Goal: Task Accomplishment & Management: Use online tool/utility

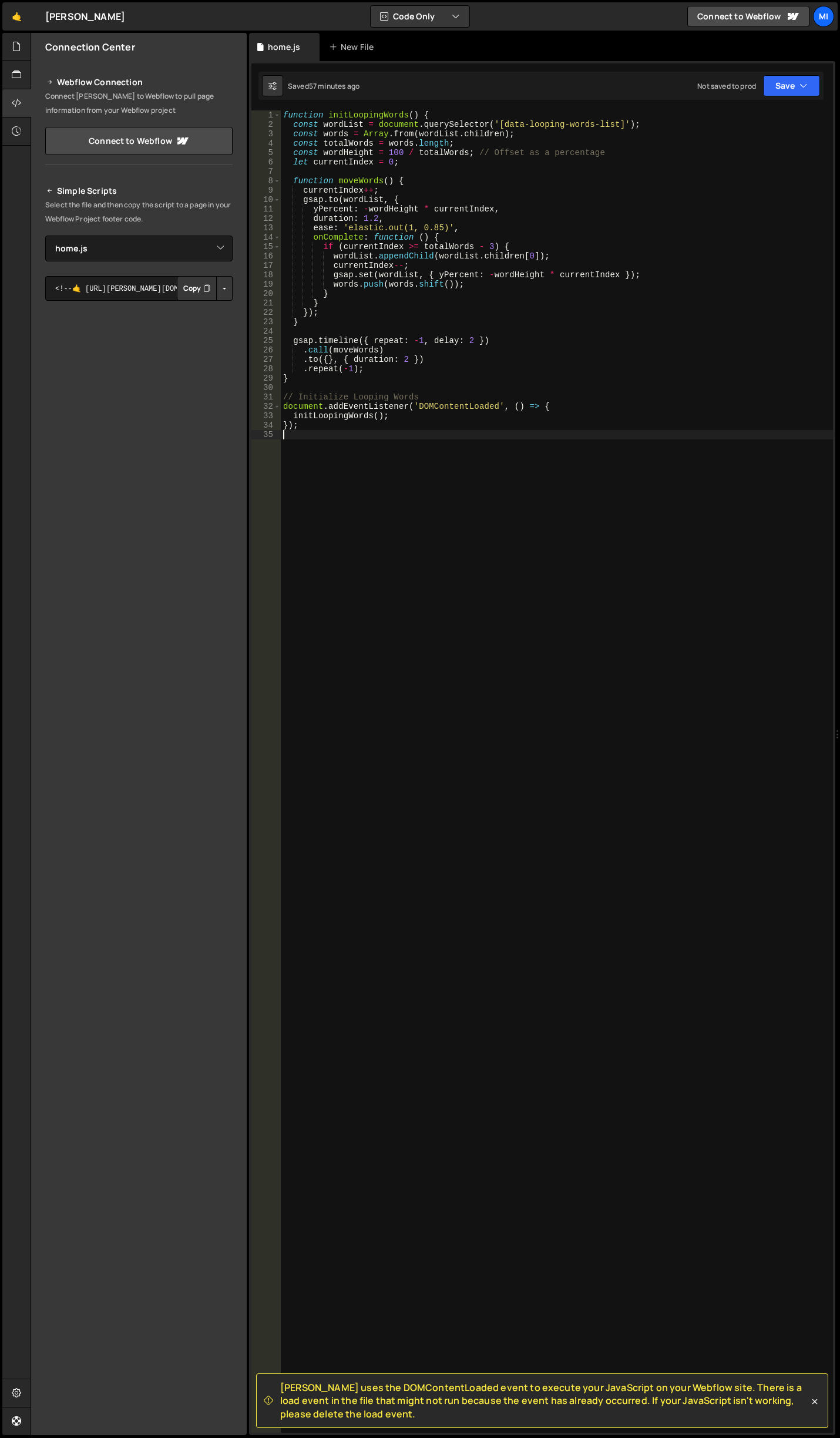
select select "45689"
click at [550, 522] on div "function initLoopingWords ( ) { const wordList = document . querySelector ( '[d…" at bounding box center [556, 781] width 552 height 1341
click at [559, 679] on div "function initLoopingWords ( ) { const wordList = document . querySelector ( '[d…" at bounding box center [556, 781] width 552 height 1341
paste textarea "document.addEventListener('DOMContentLoaded', initQueryButtonToggle);"
type textarea "document.addEventListener('DOMContentLoaded', initQueryButtonToggle);"
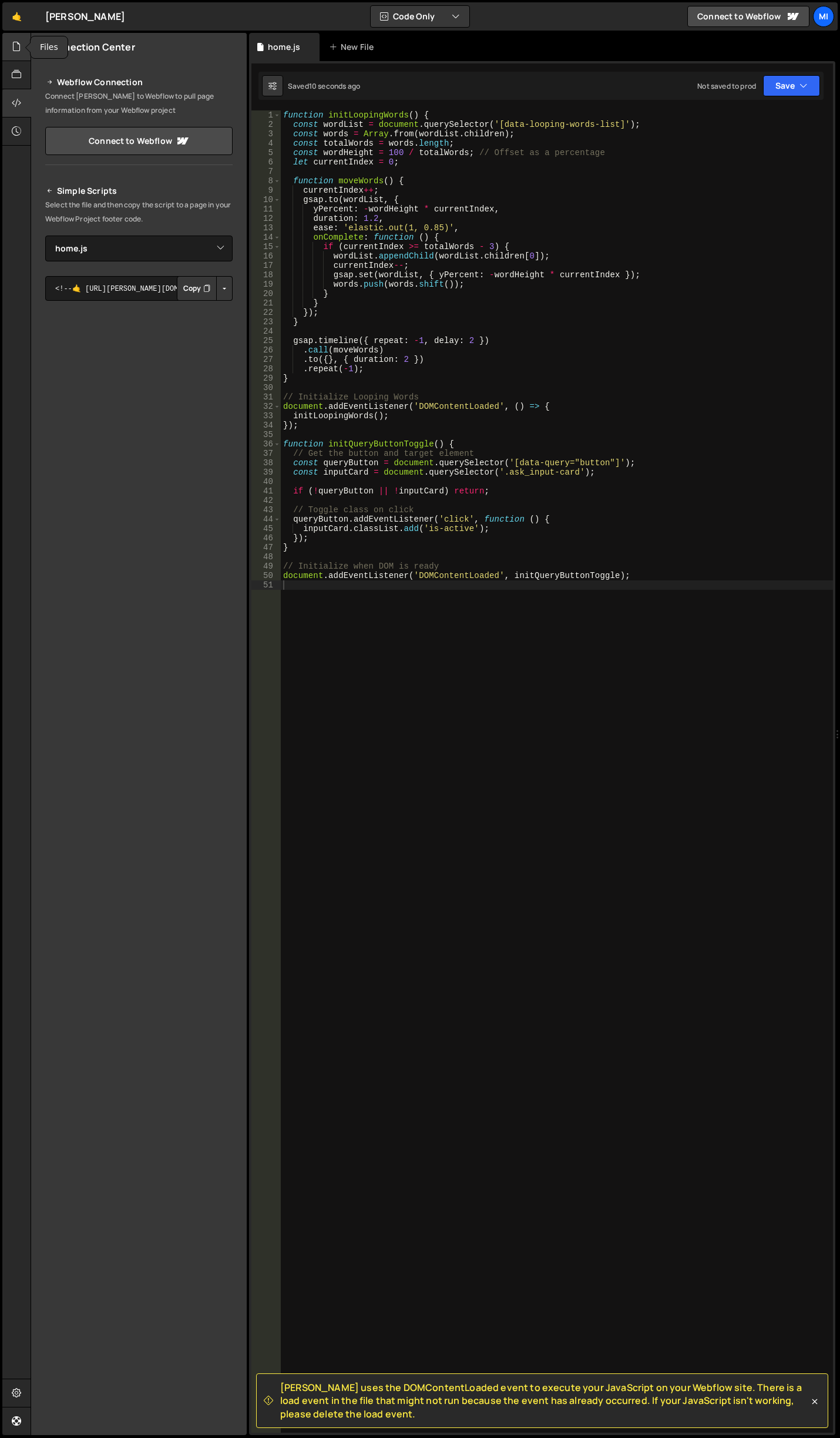
click at [17, 50] on icon at bounding box center [16, 47] width 9 height 13
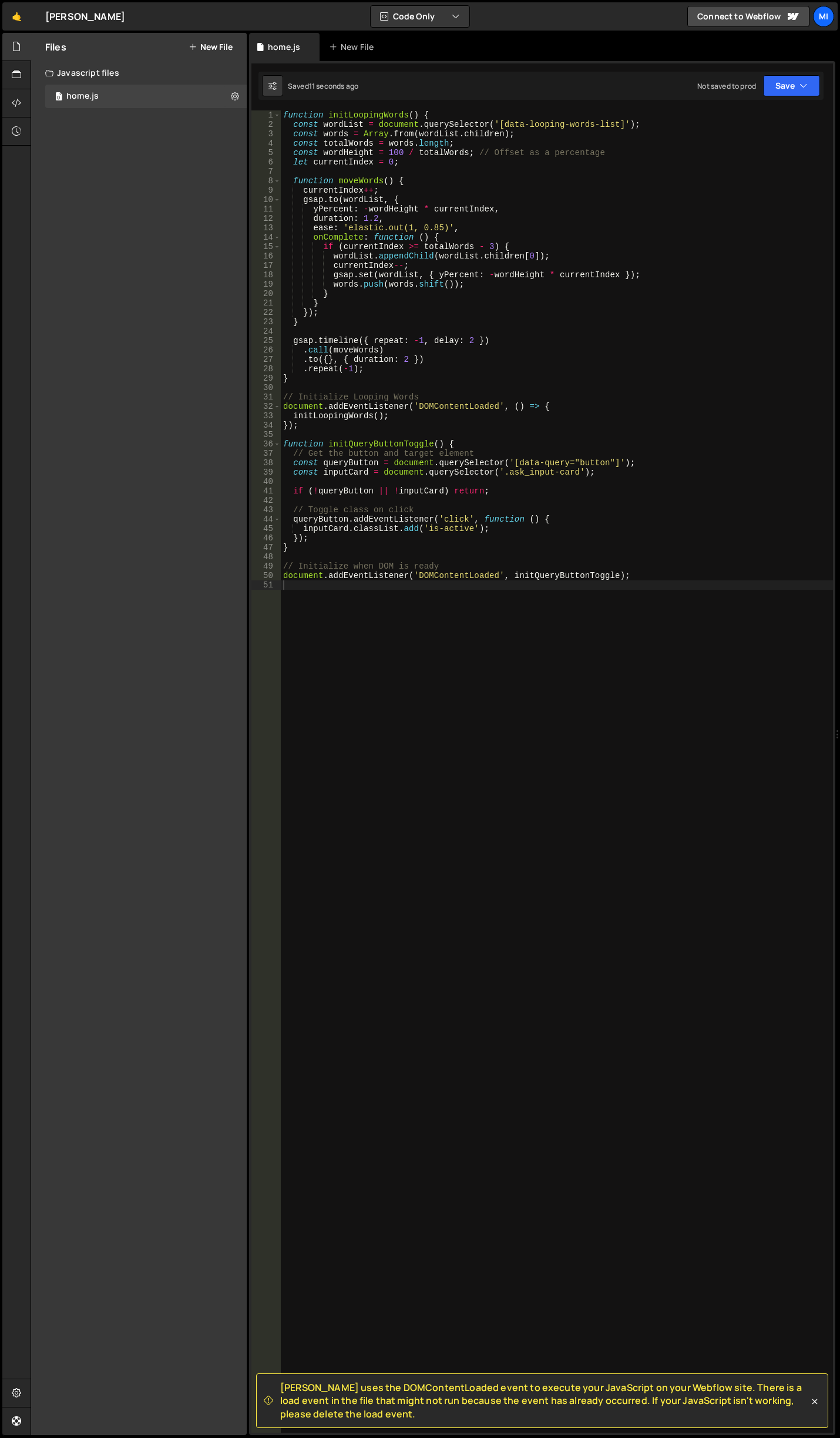
click at [194, 43] on icon at bounding box center [193, 47] width 8 height 9
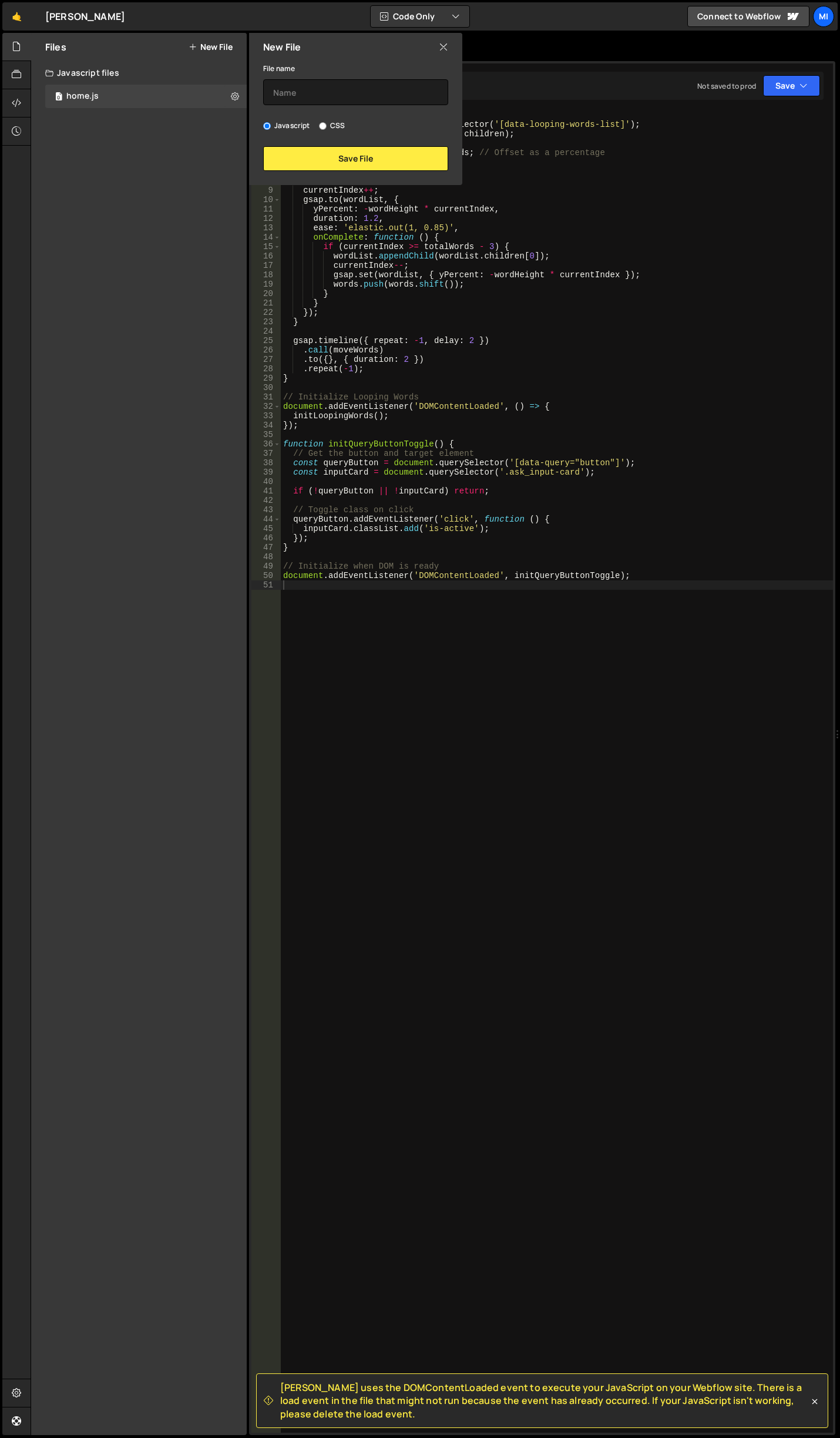
click at [323, 127] on input "CSS" at bounding box center [322, 126] width 7 height 7
radio input "true"
click at [337, 84] on input "text" at bounding box center [356, 93] width 185 height 26
type input "global"
click at [369, 155] on button "Save File" at bounding box center [356, 158] width 185 height 25
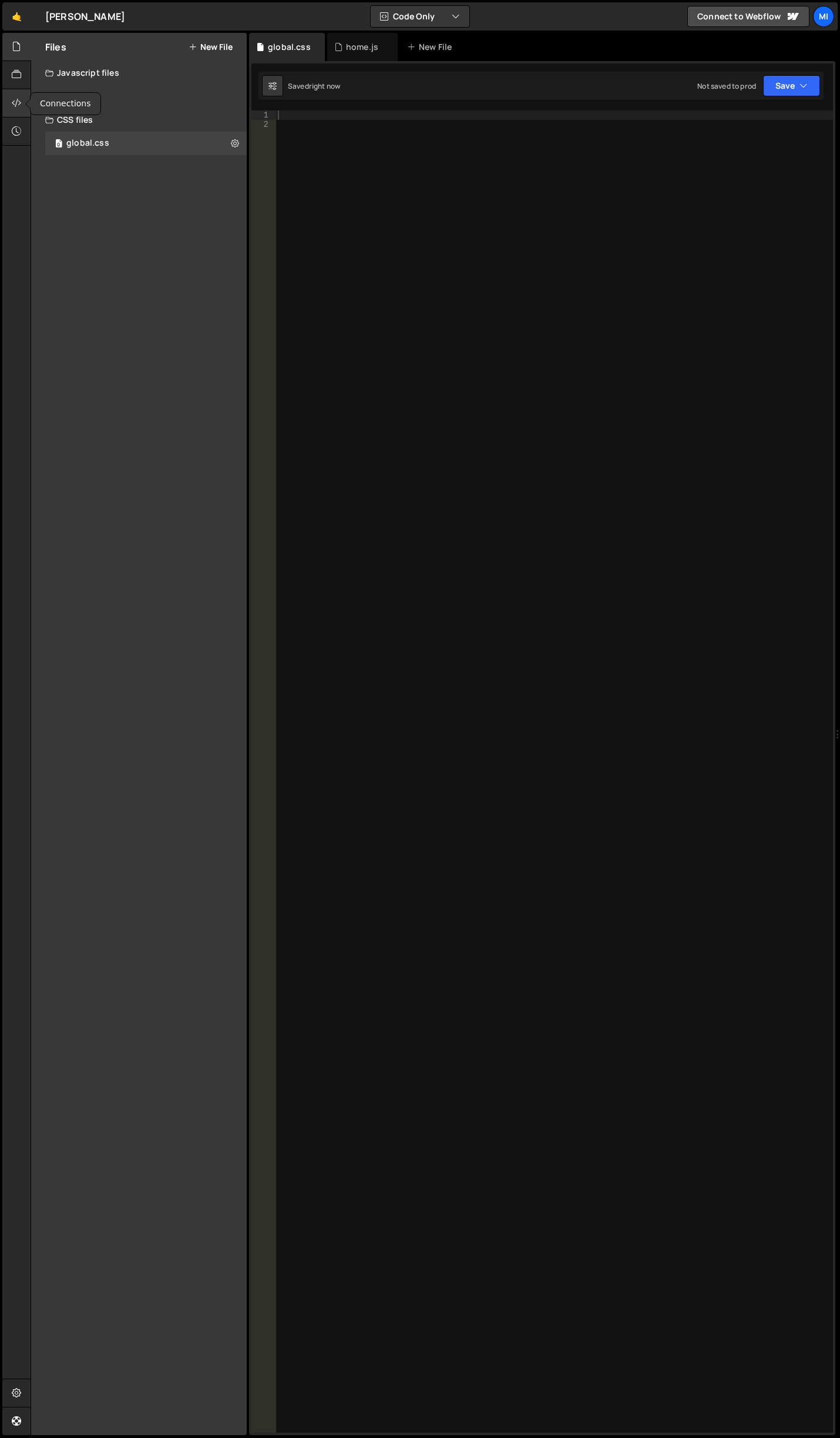
click at [22, 107] on div at bounding box center [16, 103] width 29 height 28
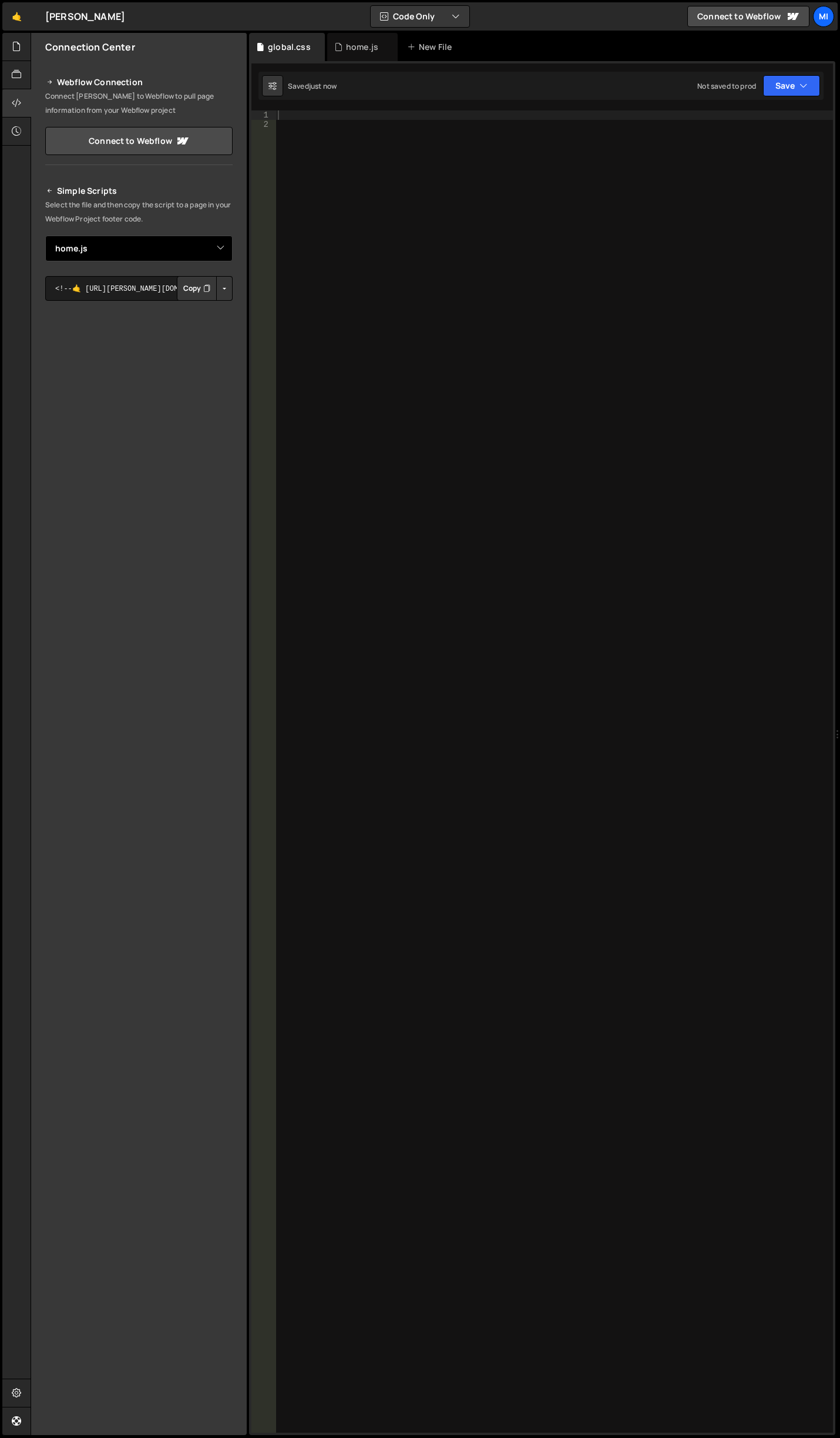
click at [193, 253] on select "Select File home.js global.css" at bounding box center [139, 249] width 187 height 26
select select "45692"
click at [45, 235] on select "Select File home.js global.css" at bounding box center [139, 249] width 187 height 26
click at [226, 286] on button "Button group with nested dropdown" at bounding box center [224, 289] width 16 height 25
click at [203, 305] on link "Copy Staging css" at bounding box center [179, 311] width 104 height 16
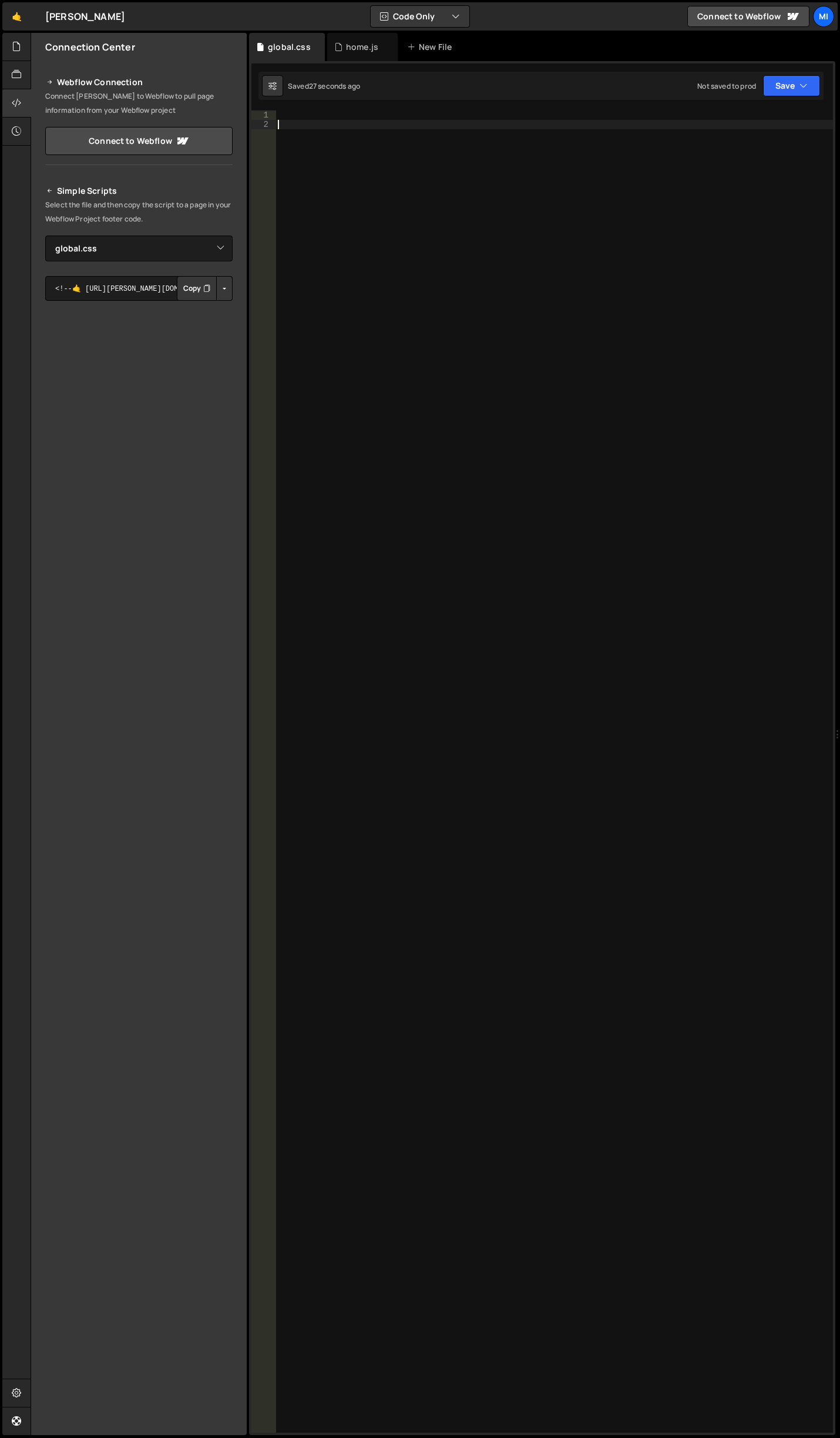
click at [524, 227] on div at bounding box center [555, 781] width 558 height 1341
paste textarea "ask_input-card"
type textarea ".ask_input-card {}"
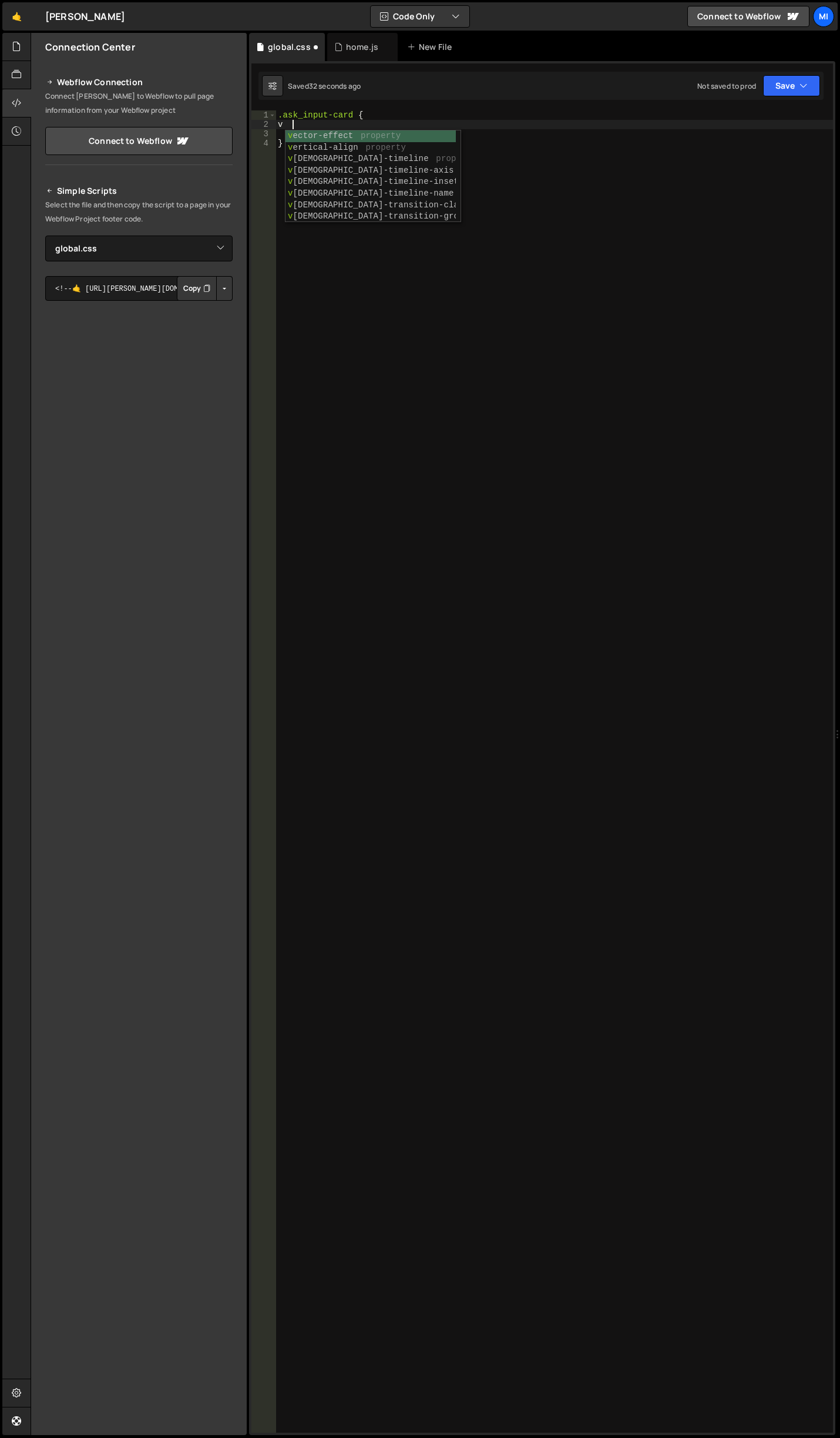
type textarea "v"
type textarea "b"
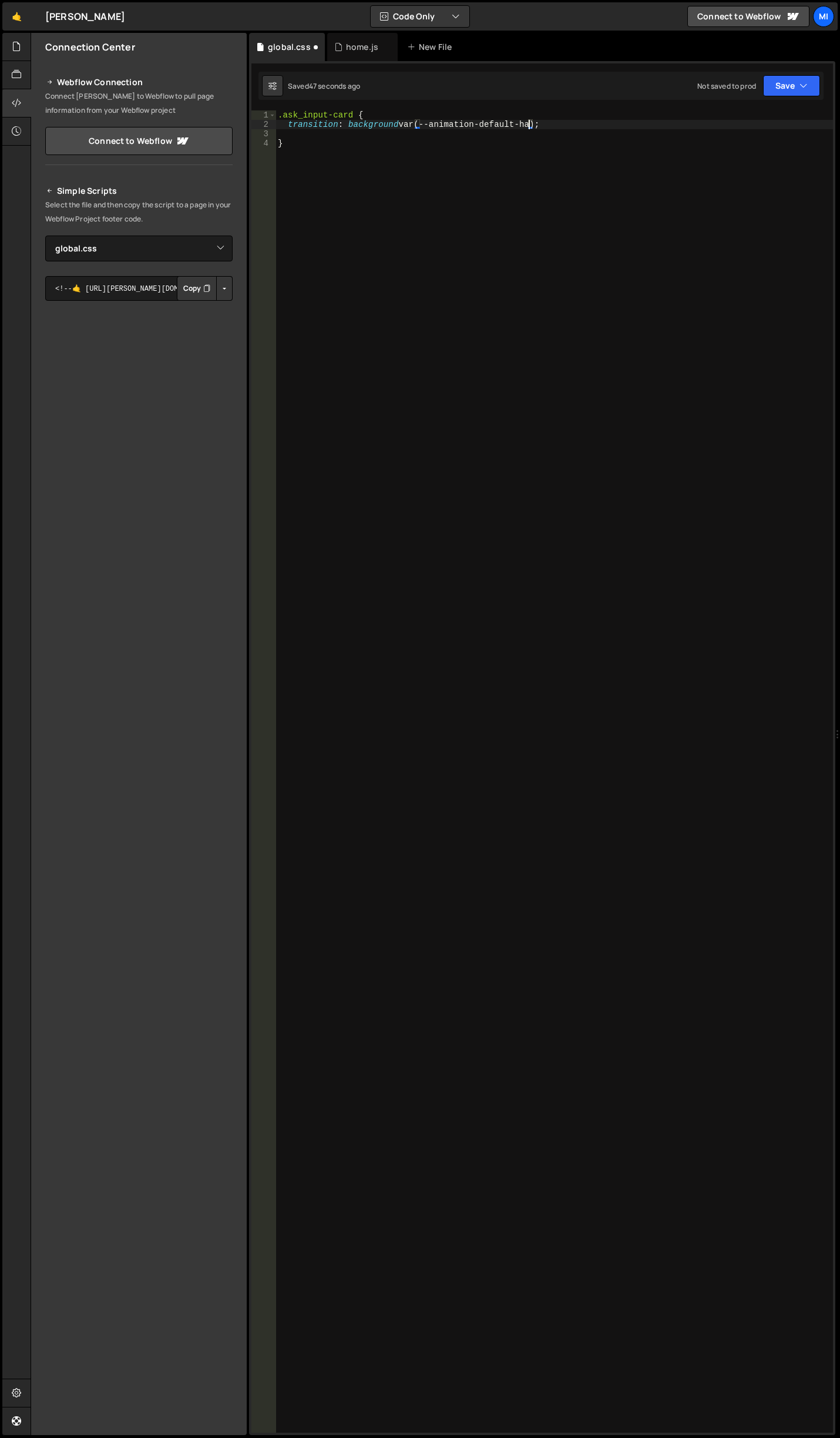
scroll to position [0, 18]
type textarea "transition: background var(--animation-default-half);"
click at [509, 121] on div ".ask_input-card { transition : background var(--animation-default-half) ; }" at bounding box center [555, 781] width 558 height 1341
click at [340, 47] on icon at bounding box center [338, 47] width 8 height 11
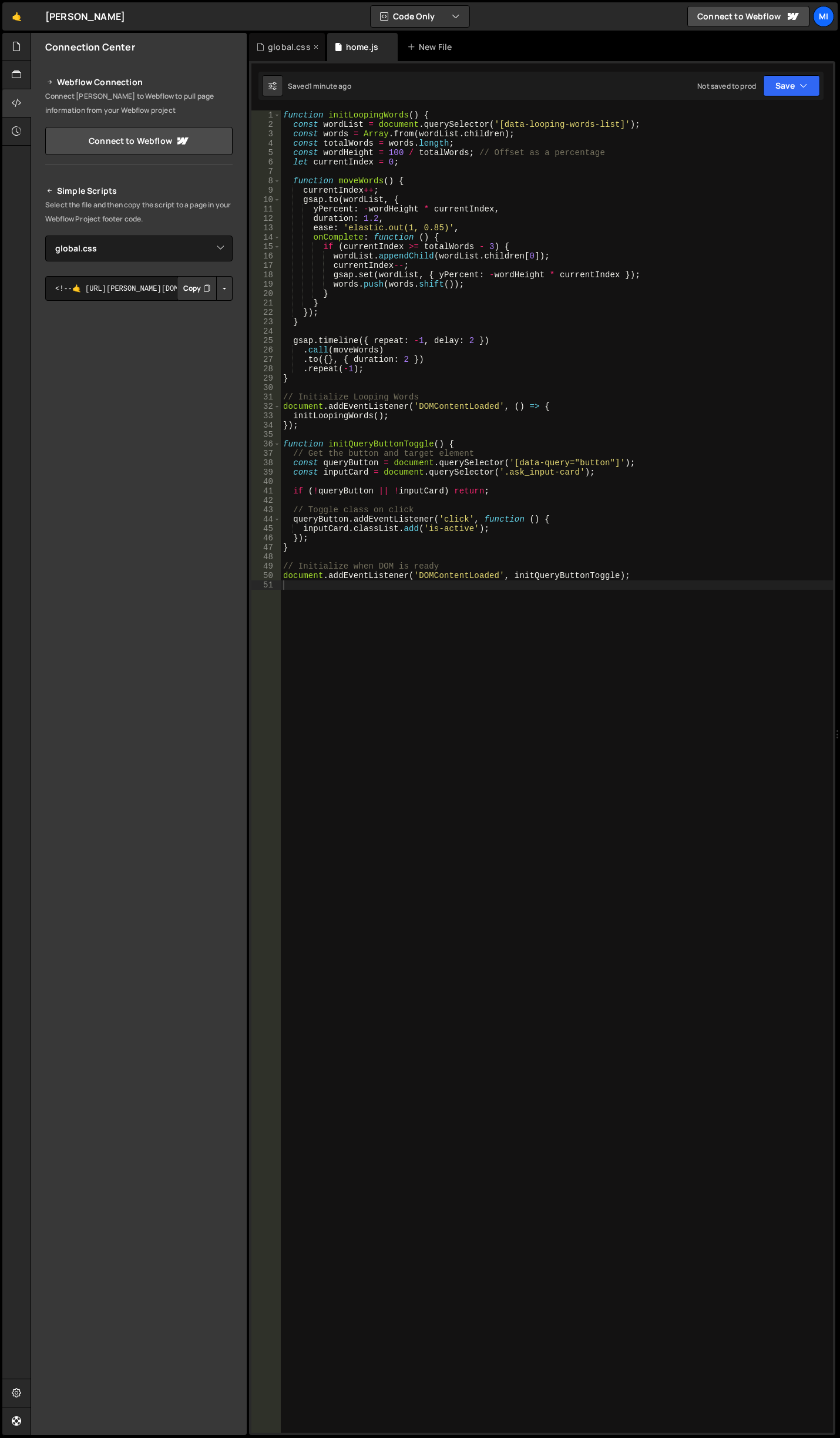
click at [285, 42] on div "global.css" at bounding box center [290, 47] width 43 height 11
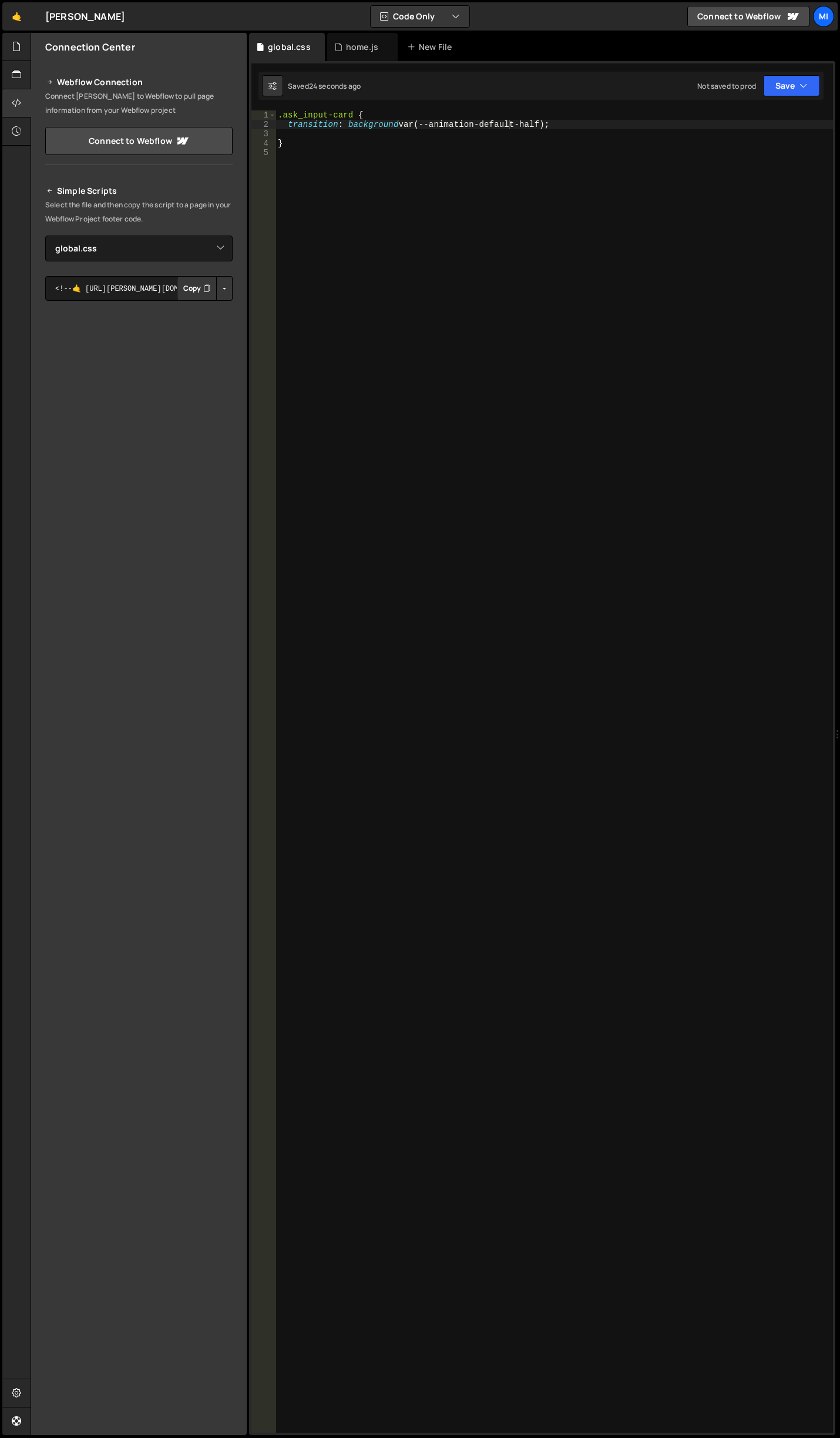
click at [350, 340] on div ".ask_input-card { transition : background var(--animation-default-half) ; }" at bounding box center [555, 781] width 558 height 1341
type textarea "}"
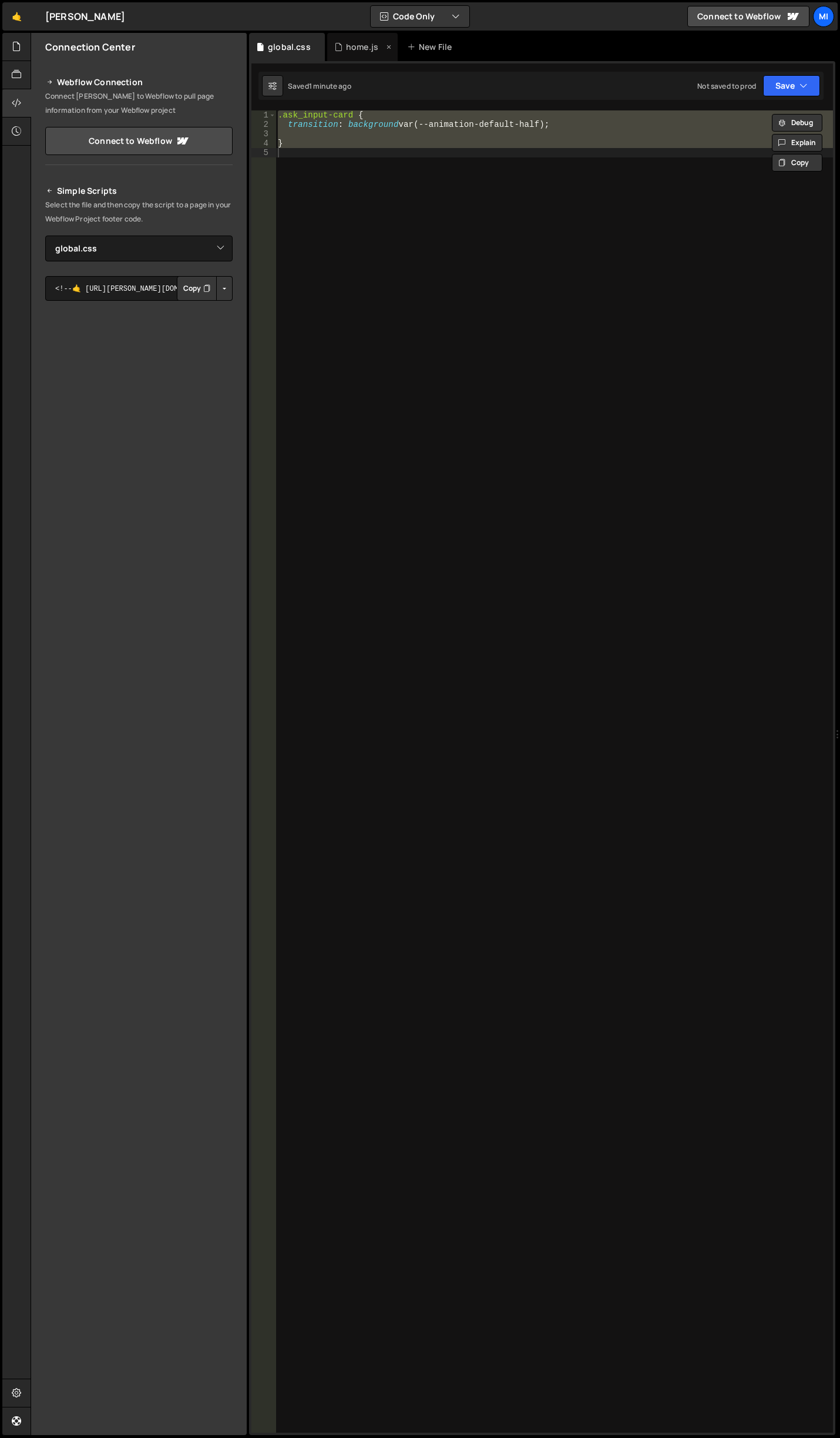
click at [368, 47] on div "home.js" at bounding box center [362, 47] width 32 height 11
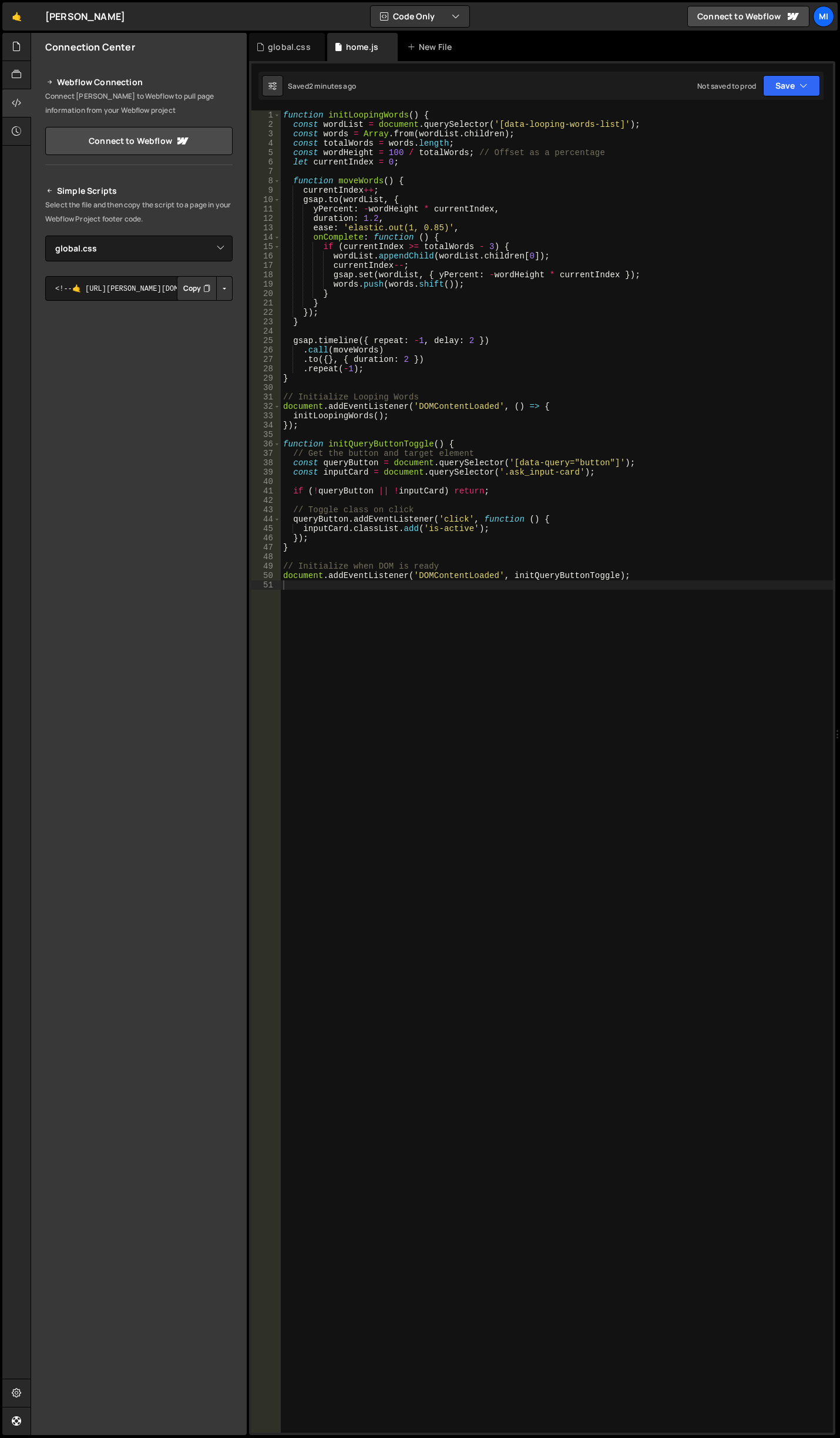
click at [285, 682] on div "function initLoopingWords ( ) { const wordList = document . querySelector ( '[d…" at bounding box center [556, 781] width 552 height 1341
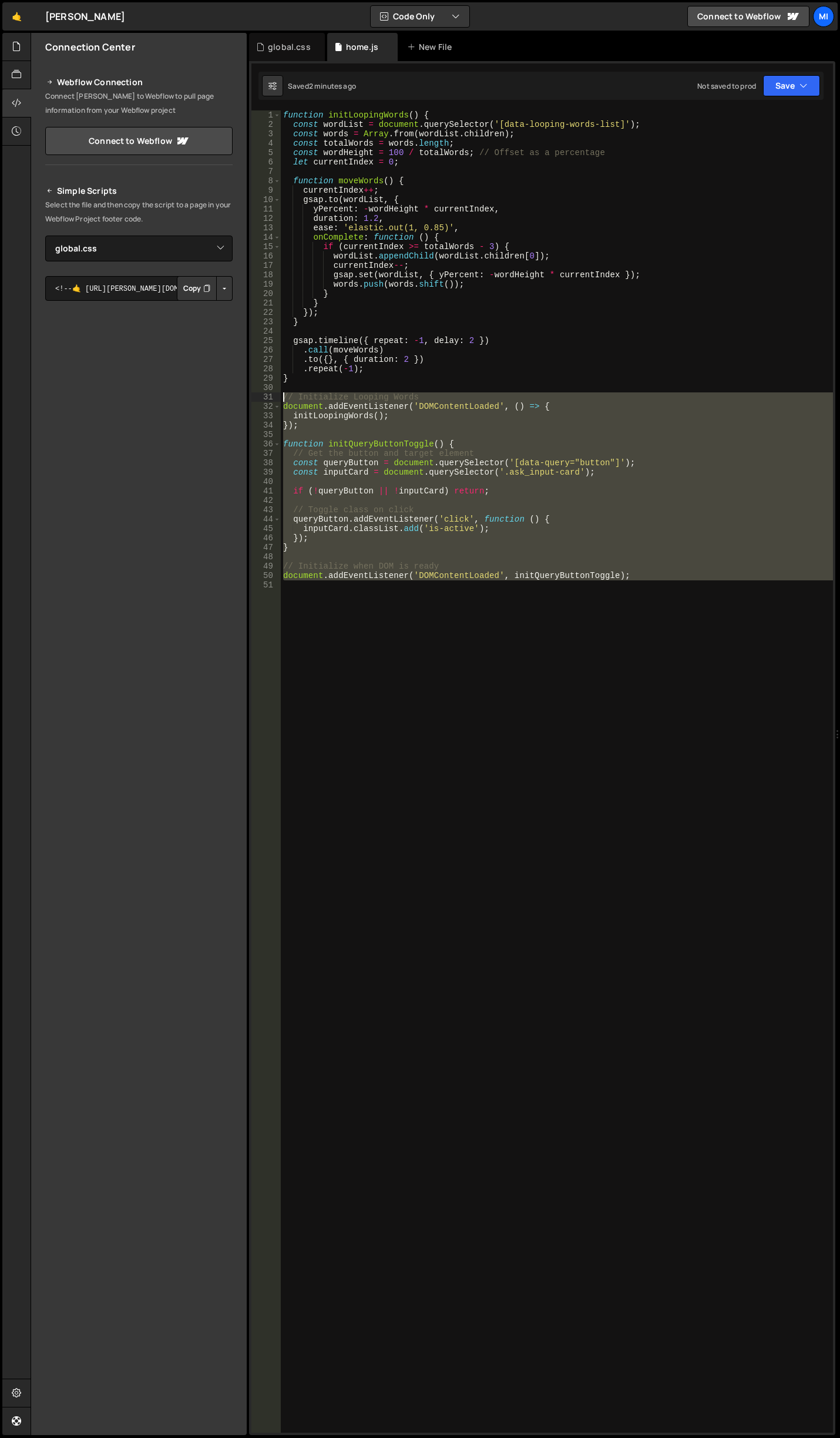
drag, startPoint x: 738, startPoint y: 638, endPoint x: 249, endPoint y: 395, distance: 546.0
click at [249, 395] on div "Files New File Create your first file Get started by starting a Javascript or C…" at bounding box center [435, 734] width 810 height 1403
type textarea "// Initialize Looping Words document.addEventListener('DOMContentLoaded', () =>…"
click at [459, 741] on div "function initLoopingWords ( ) { const wordList = document . querySelector ( '[d…" at bounding box center [556, 772] width 552 height 1322
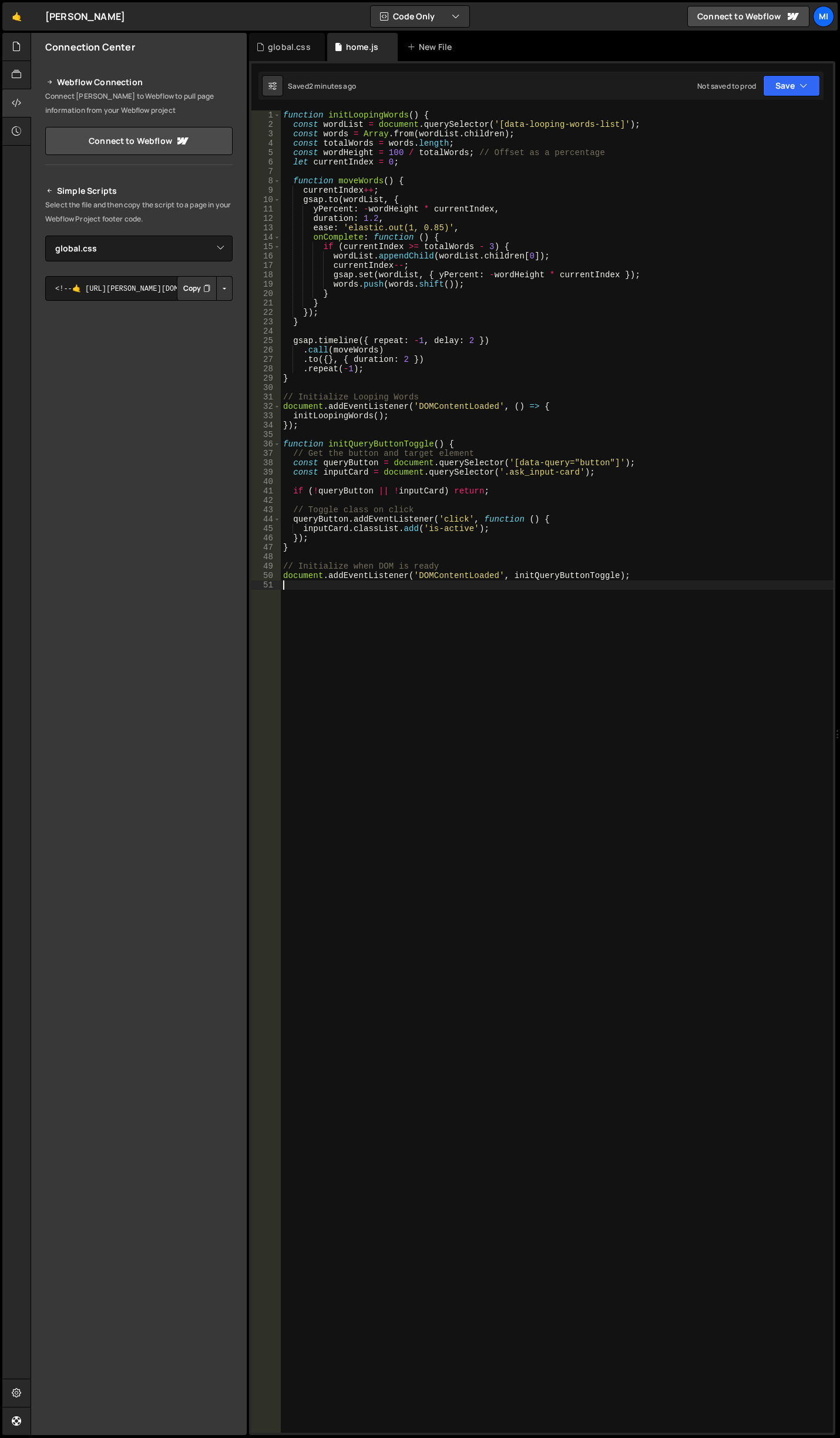
type textarea "// Initialize when DOM is ready document.addEventListener('DOMContentLoaded', i…"
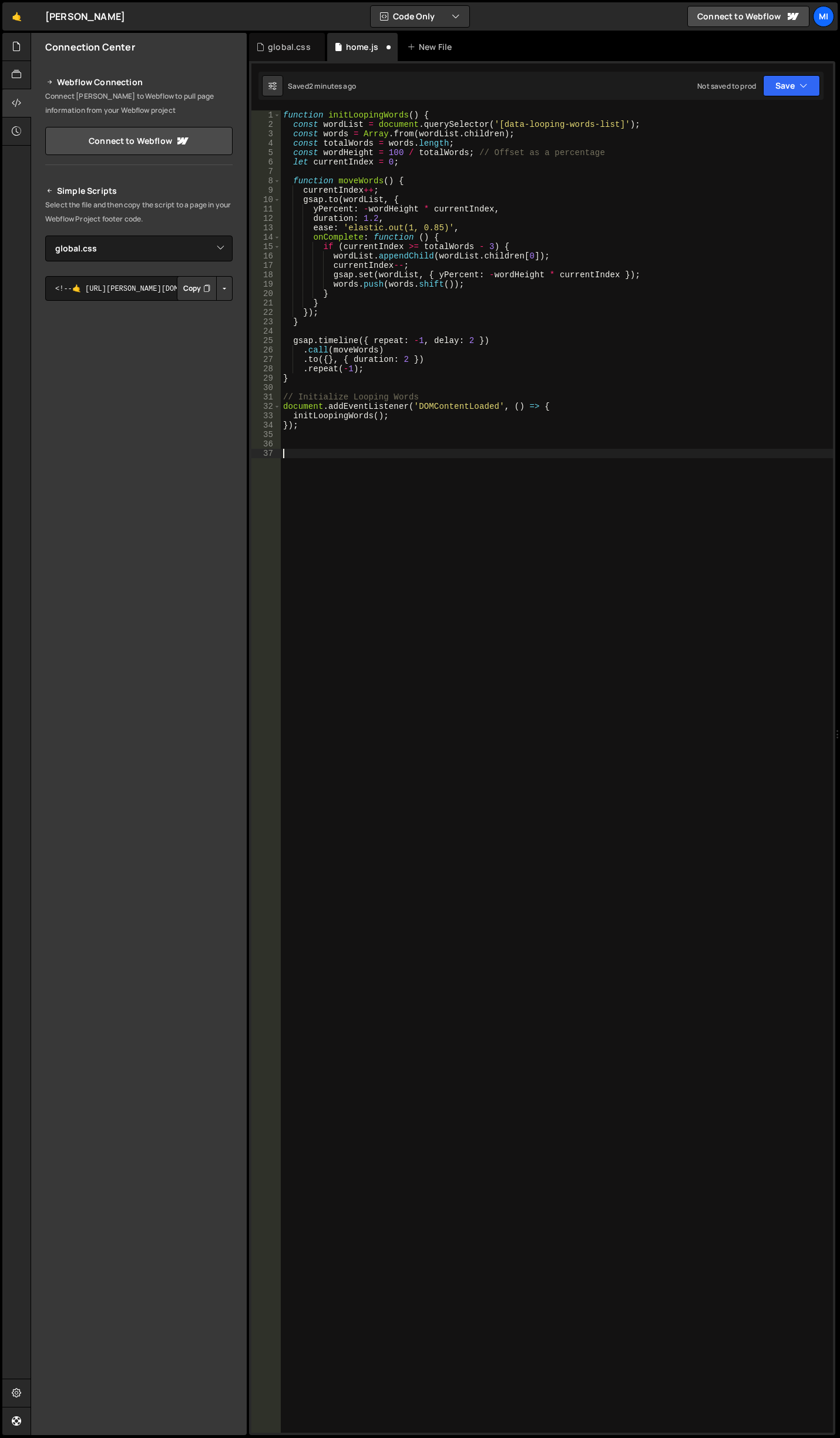
paste textarea "document.addEventListener('DOMContentLoaded', initQueryButtonAnimation);"
type textarea "document.addEventListener('DOMContentLoaded', initQueryButtonAnimation);"
